Goal: Find contact information: Find contact information

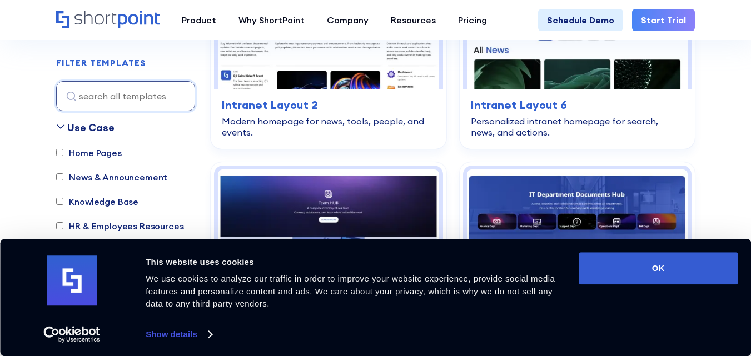
scroll to position [500, 0]
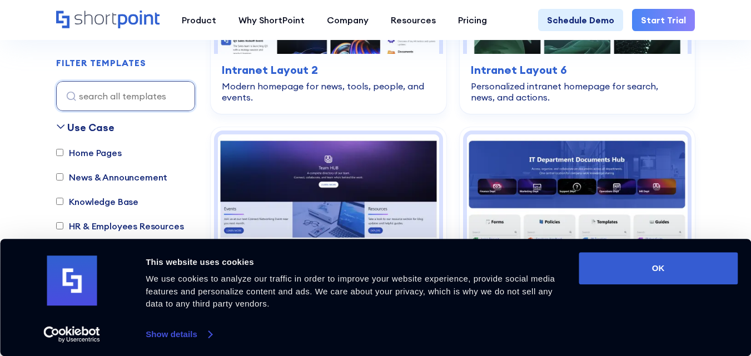
click at [202, 336] on link "Show details" at bounding box center [179, 334] width 66 height 17
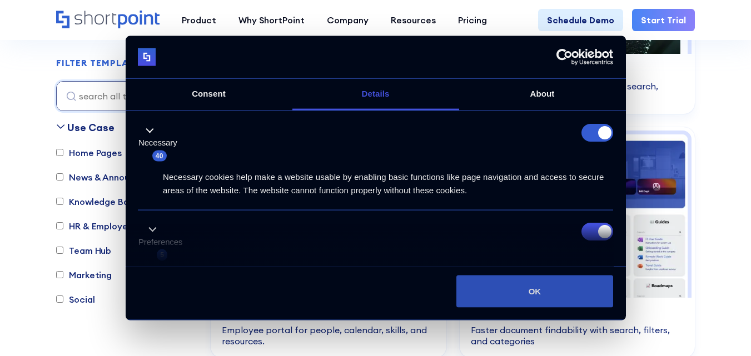
click at [559, 299] on button "OK" at bounding box center [534, 291] width 157 height 32
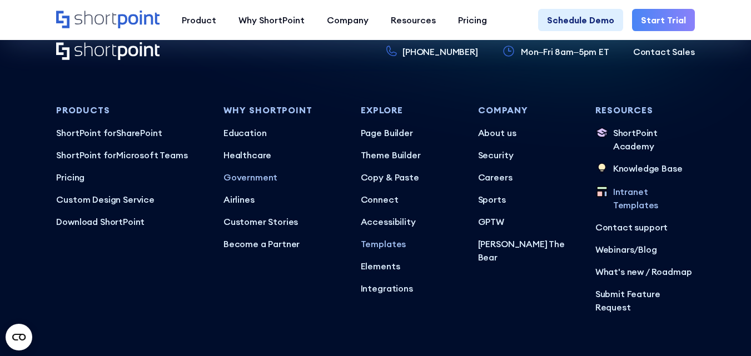
scroll to position [6894, 0]
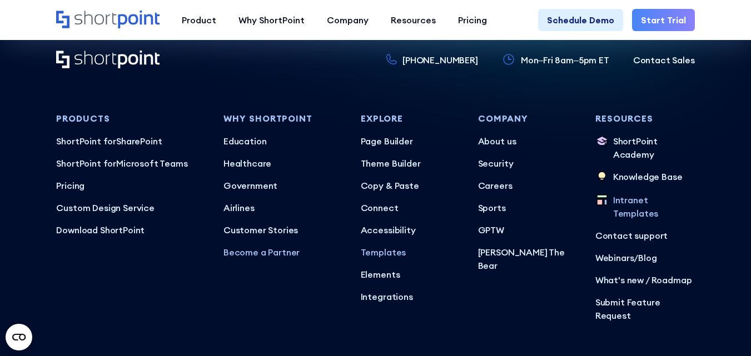
click at [270, 246] on p "Become a Partner" at bounding box center [283, 252] width 120 height 13
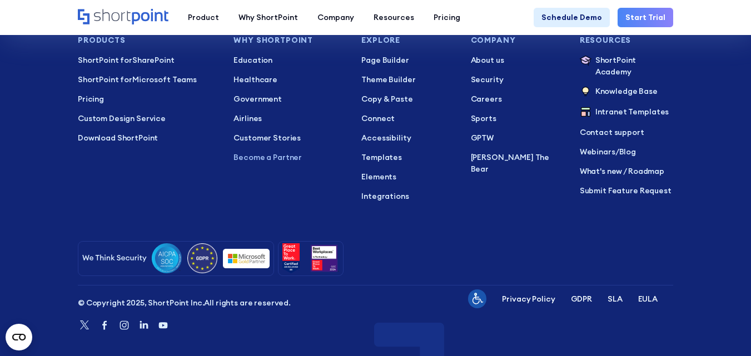
scroll to position [2578, 0]
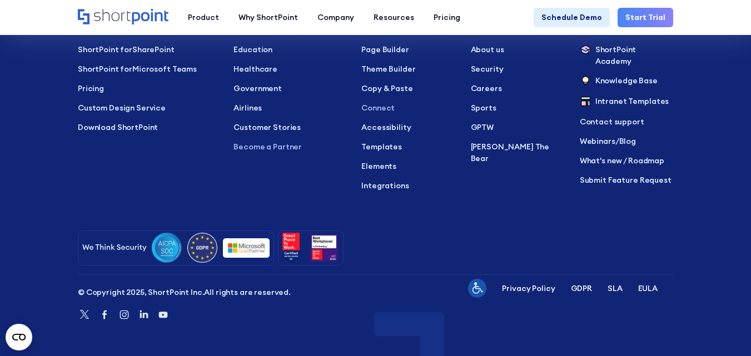
click at [381, 106] on p "Connect" at bounding box center [407, 108] width 93 height 12
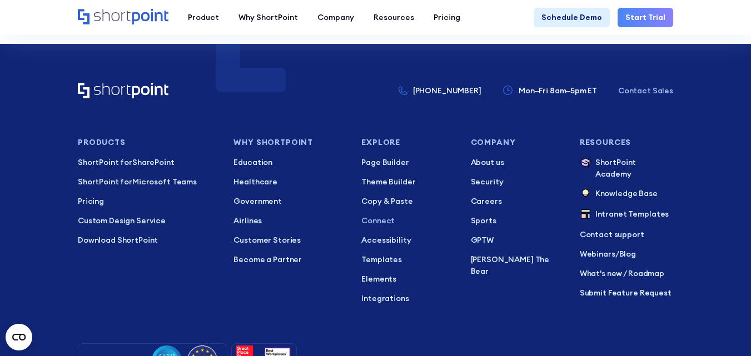
scroll to position [4859, 0]
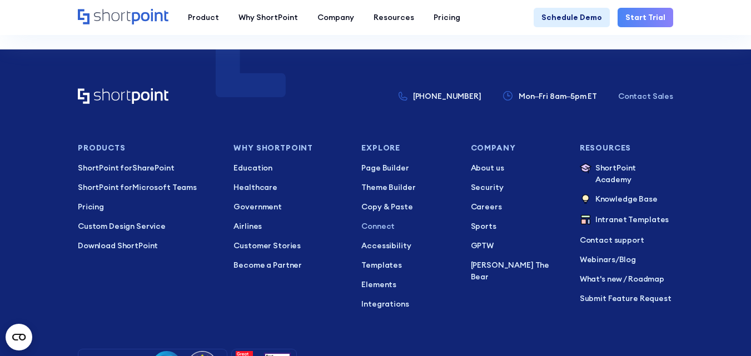
click at [650, 102] on p "Contact Sales" at bounding box center [645, 97] width 55 height 12
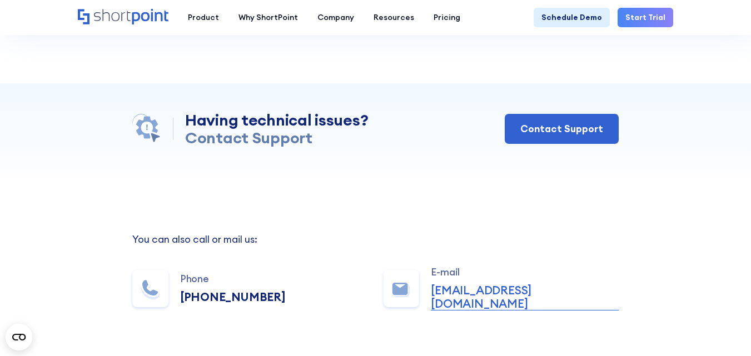
scroll to position [500, 0]
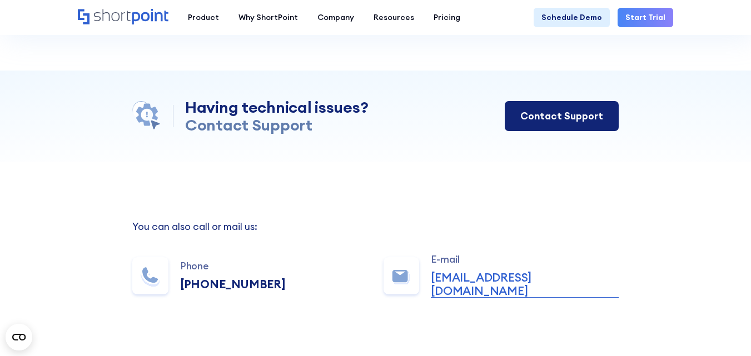
click at [587, 118] on div "Contact Support" at bounding box center [561, 116] width 83 height 14
